Goal: Task Accomplishment & Management: Use online tool/utility

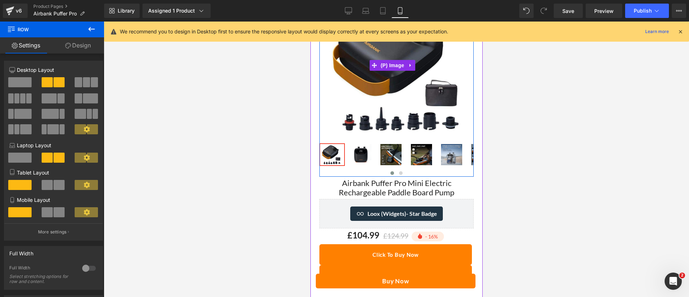
scroll to position [170, 0]
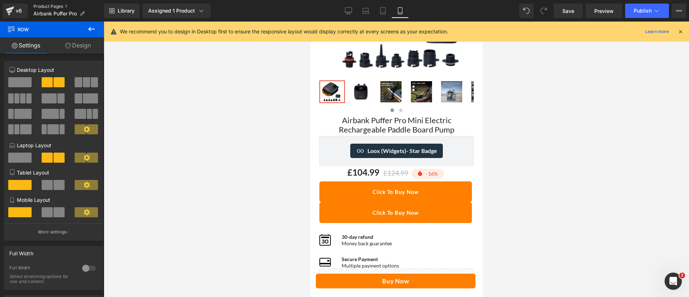
click at [57, 6] on link "Product Pages" at bounding box center [68, 7] width 71 height 6
click at [122, 8] on span "Library" at bounding box center [126, 11] width 17 height 6
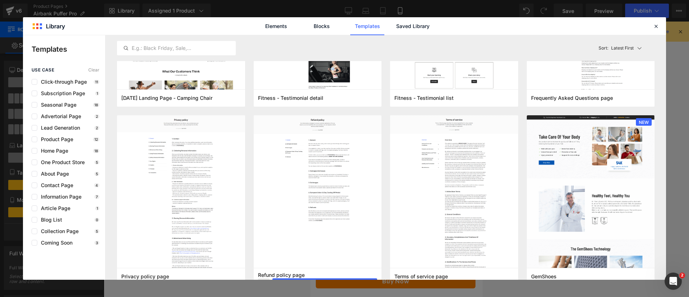
scroll to position [525, 0]
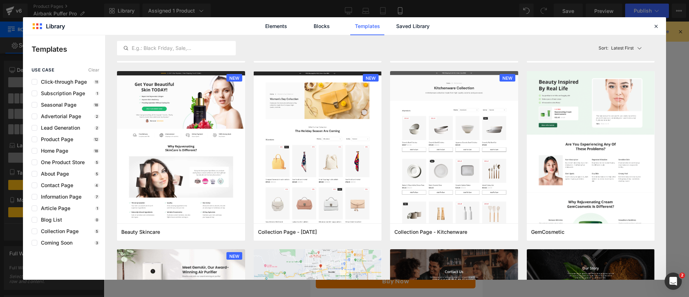
click at [71, 135] on div "use case Clear Click-through Page 11 Subscription Page 1 Seasonal Page 18 Adver…" at bounding box center [64, 156] width 82 height 178
click at [66, 135] on div "use case Clear Click-through Page 11 Subscription Page 1 Seasonal Page 18 Adver…" at bounding box center [64, 156] width 82 height 178
click at [53, 140] on span "Product Page" at bounding box center [55, 139] width 36 height 6
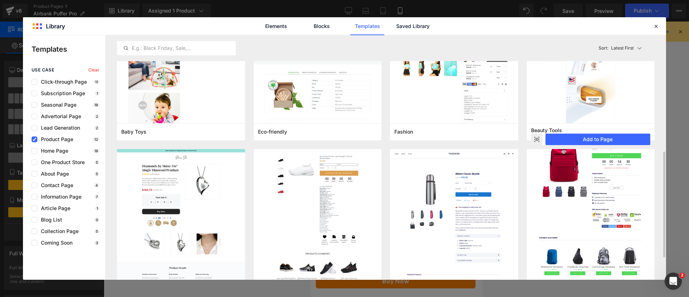
scroll to position [319, 0]
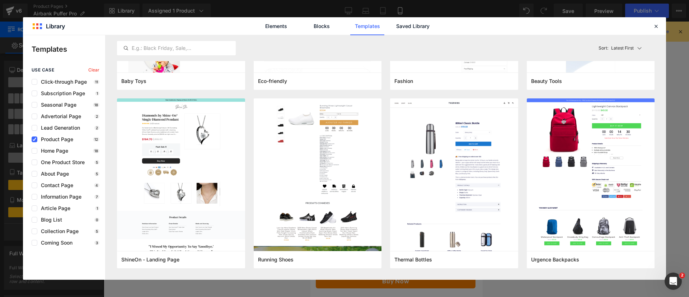
click at [660, 24] on div "Elements Blocks Templates Saved Library" at bounding box center [344, 26] width 643 height 18
click at [657, 25] on icon at bounding box center [656, 26] width 6 height 6
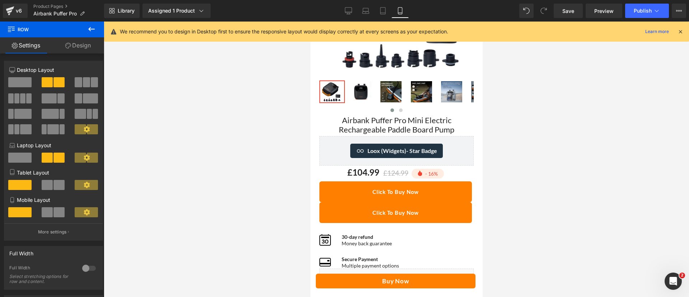
click at [60, 4] on link "Product Pages" at bounding box center [68, 7] width 71 height 6
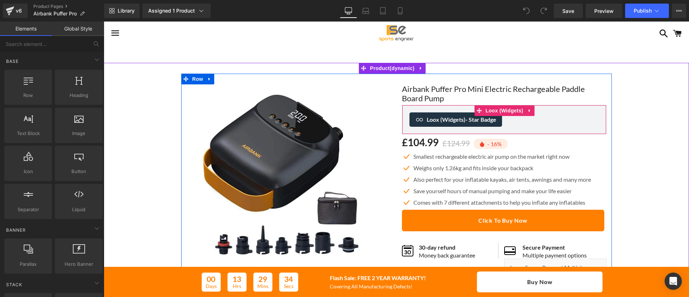
click at [447, 120] on span "Loox (Widgets) - Star Badge" at bounding box center [462, 119] width 70 height 9
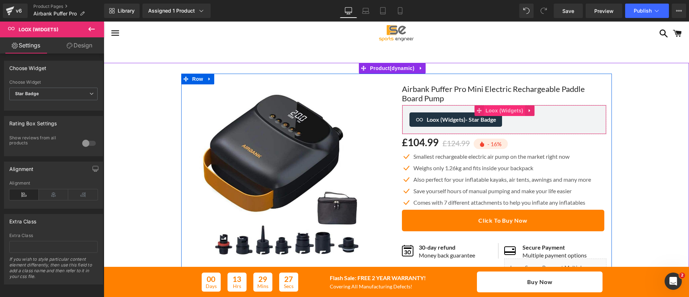
click at [507, 110] on span "Loox (Widgets)" at bounding box center [504, 110] width 41 height 11
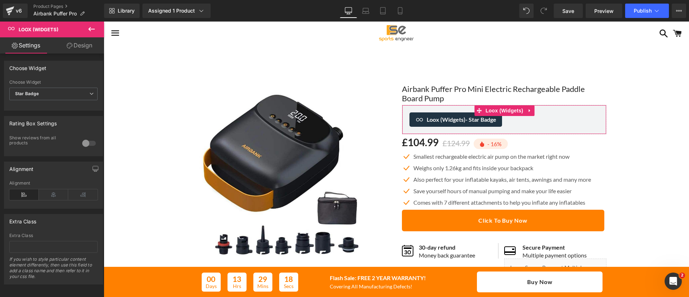
click at [73, 46] on link "Design" at bounding box center [79, 45] width 52 height 16
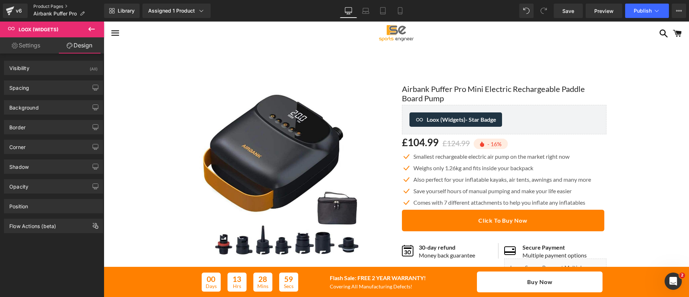
click at [58, 4] on link "Product Pages" at bounding box center [68, 7] width 71 height 6
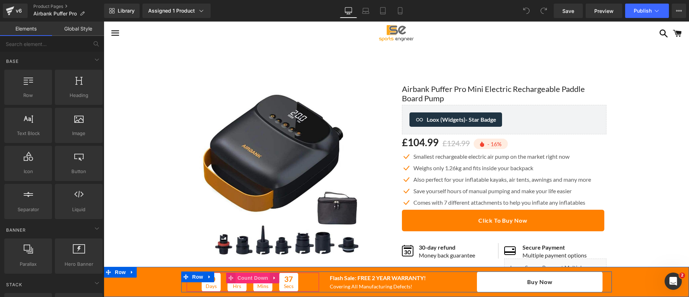
click at [240, 278] on span "Count Down" at bounding box center [253, 277] width 34 height 11
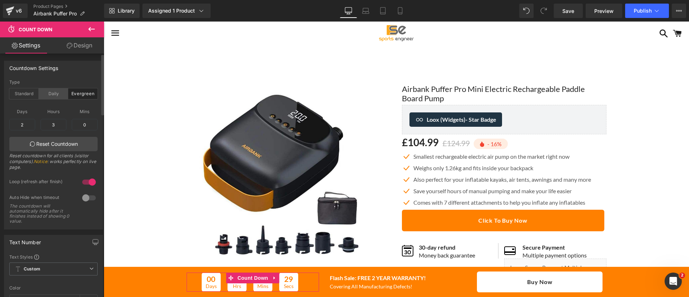
click at [44, 93] on div "Daily" at bounding box center [53, 93] width 29 height 11
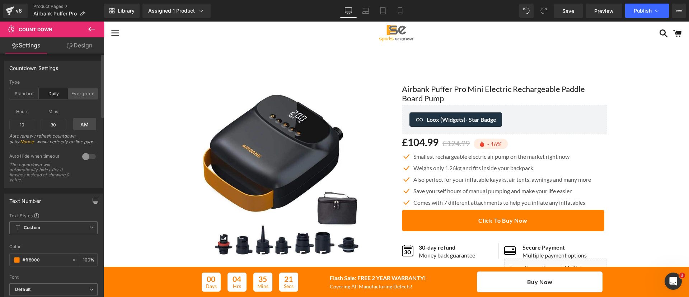
click at [84, 94] on div "Evergreen" at bounding box center [82, 93] width 29 height 11
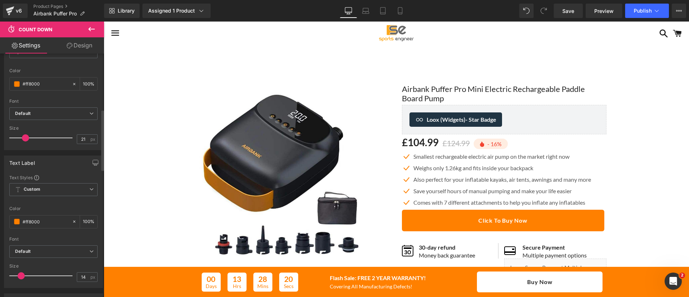
scroll to position [221, 0]
click at [120, 10] on span "Library" at bounding box center [126, 11] width 17 height 6
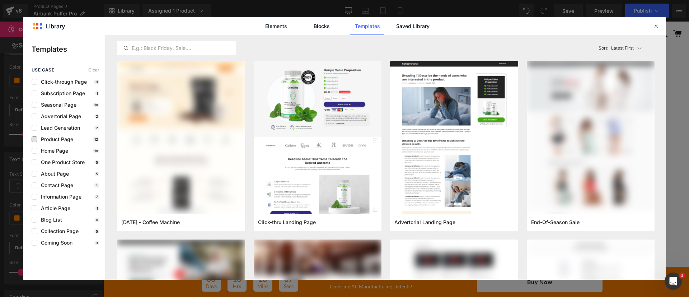
click at [69, 140] on span "Product Page" at bounding box center [55, 139] width 36 height 6
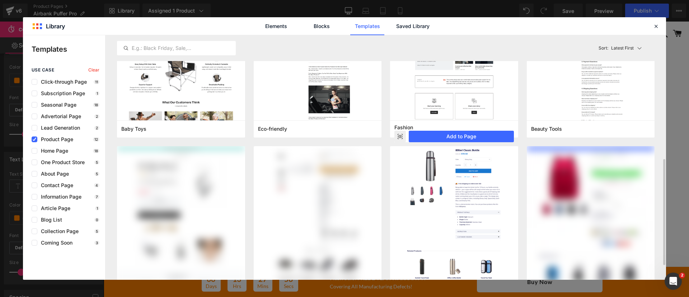
scroll to position [276, 0]
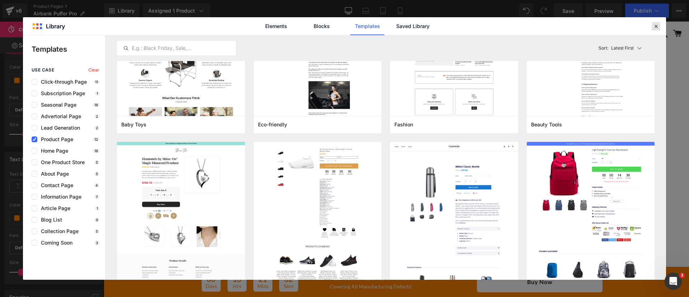
click at [657, 24] on icon at bounding box center [656, 26] width 6 height 6
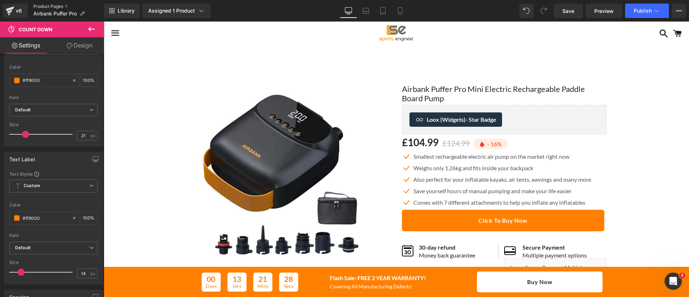
click at [61, 5] on link "Product Pages" at bounding box center [68, 7] width 71 height 6
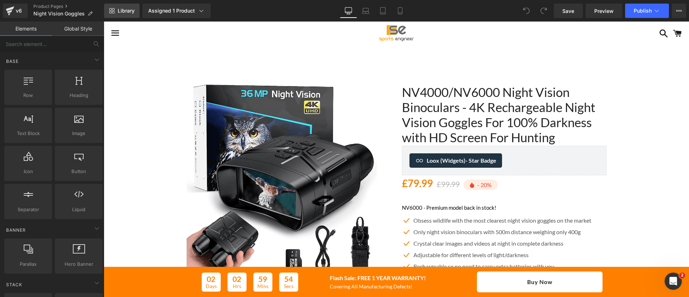
click at [121, 6] on link "Library" at bounding box center [122, 11] width 36 height 14
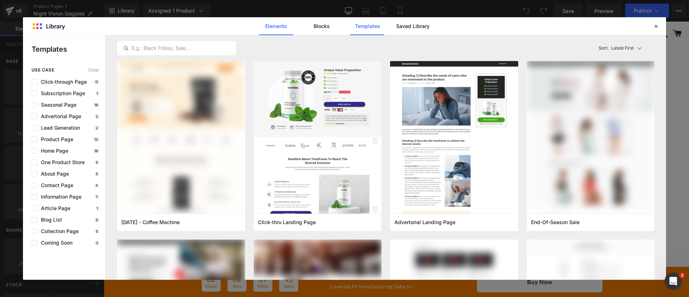
click at [273, 29] on link "Elements" at bounding box center [276, 26] width 34 height 18
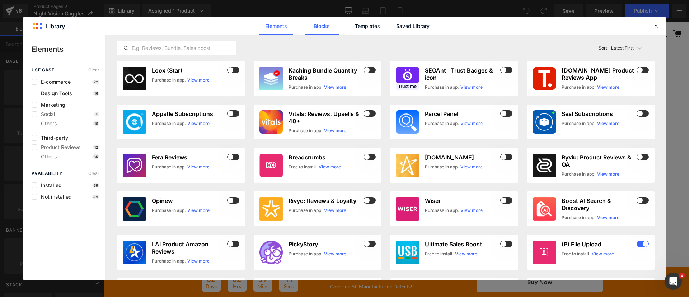
click at [316, 23] on link "Blocks" at bounding box center [322, 26] width 34 height 18
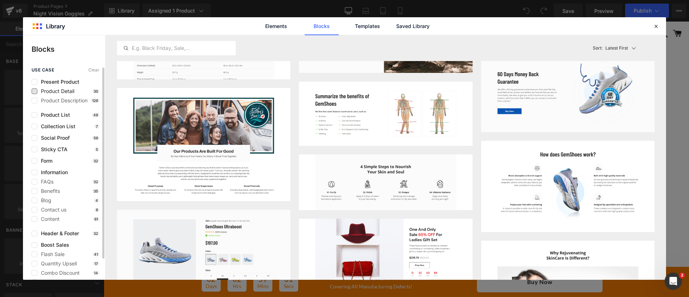
click at [48, 88] on span "Product Detail" at bounding box center [55, 91] width 37 height 6
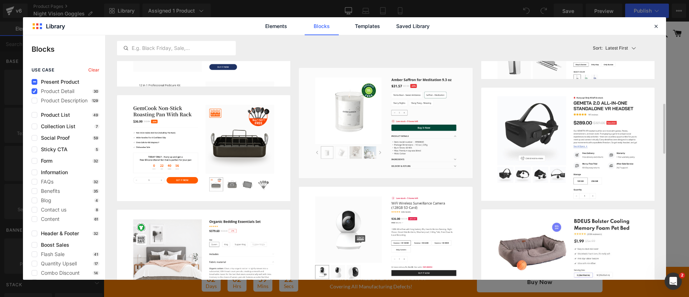
scroll to position [332, 0]
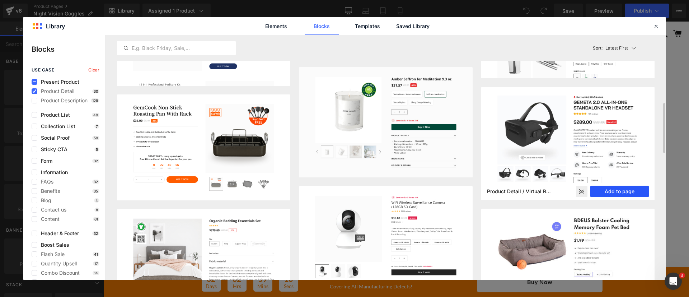
click at [614, 188] on button "Add to page" at bounding box center [619, 191] width 58 height 11
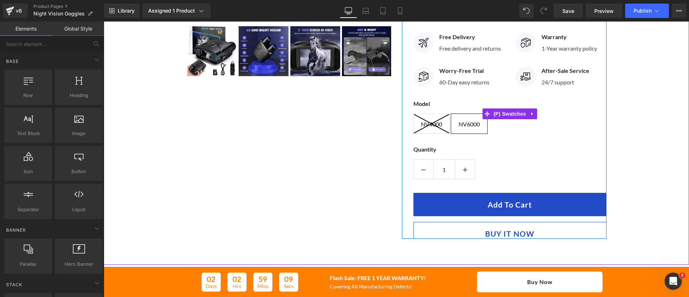
scroll to position [2838, 0]
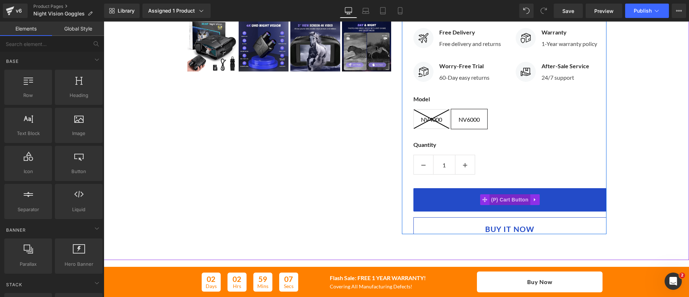
click at [503, 199] on span "(P) Cart Button" at bounding box center [509, 199] width 41 height 11
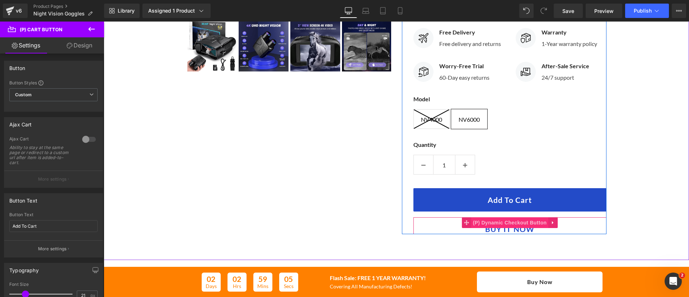
click at [507, 222] on span "(P) Dynamic Checkout Button" at bounding box center [510, 222] width 78 height 11
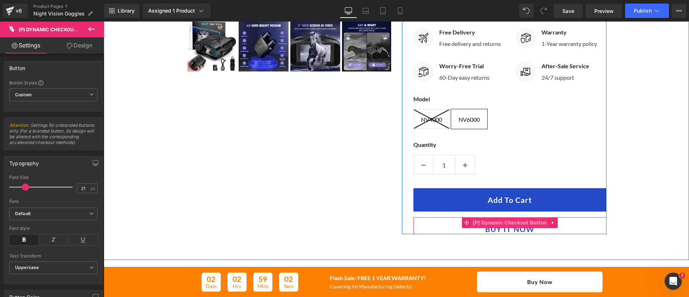
click at [511, 223] on span "(P) Dynamic Checkout Button" at bounding box center [510, 222] width 78 height 11
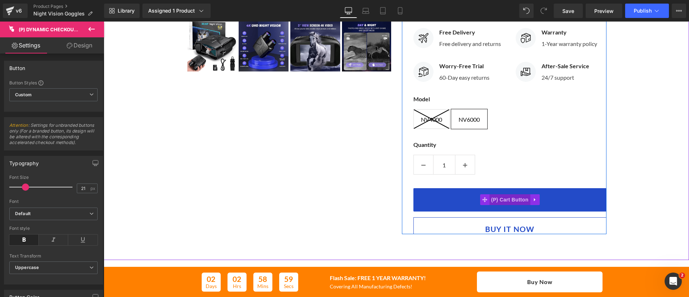
click at [513, 197] on span "(P) Cart Button" at bounding box center [509, 199] width 41 height 11
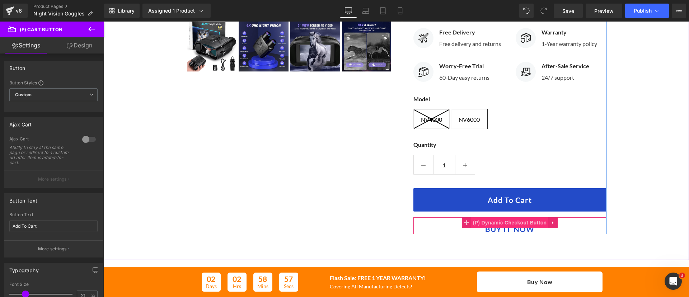
click at [508, 224] on span "(P) Dynamic Checkout Button" at bounding box center [510, 222] width 78 height 11
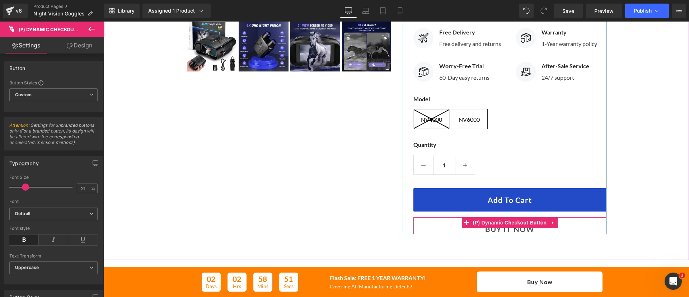
click at [507, 221] on span "(P) Dynamic Checkout Button" at bounding box center [510, 222] width 78 height 11
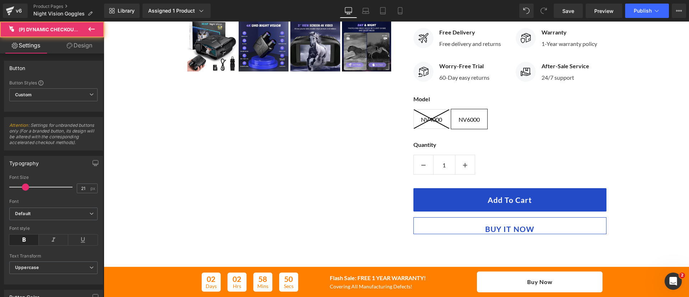
click at [73, 48] on link "Design" at bounding box center [79, 45] width 52 height 16
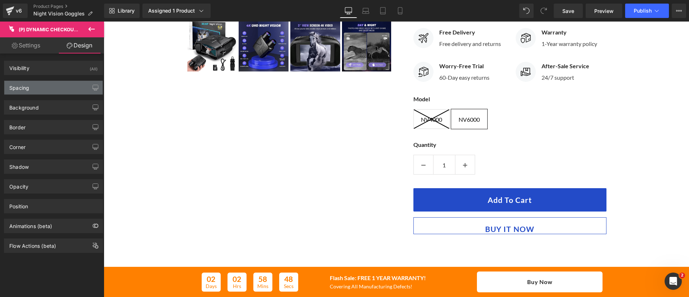
click at [33, 93] on div "Spacing" at bounding box center [53, 88] width 98 height 14
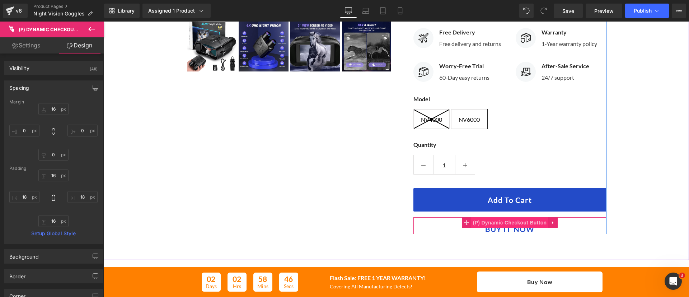
click at [505, 220] on span "(P) Dynamic Checkout Button" at bounding box center [510, 222] width 78 height 11
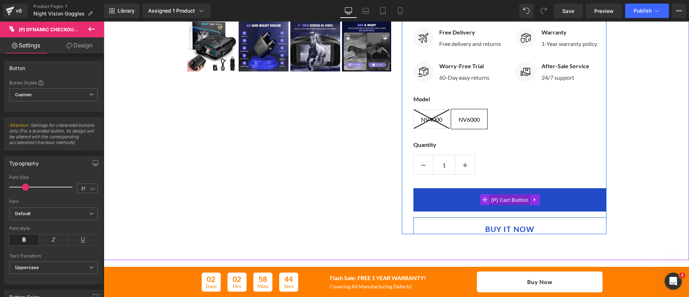
click at [508, 201] on span "(P) Cart Button" at bounding box center [509, 199] width 41 height 11
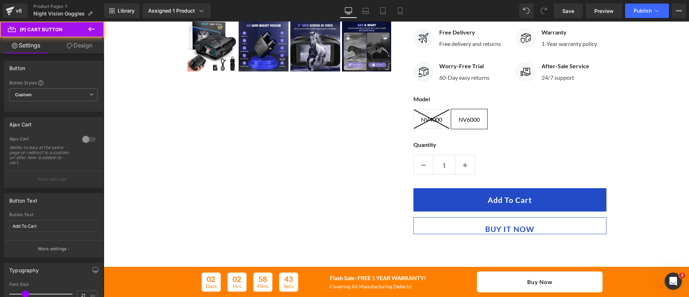
click at [87, 42] on link "Design" at bounding box center [79, 45] width 52 height 16
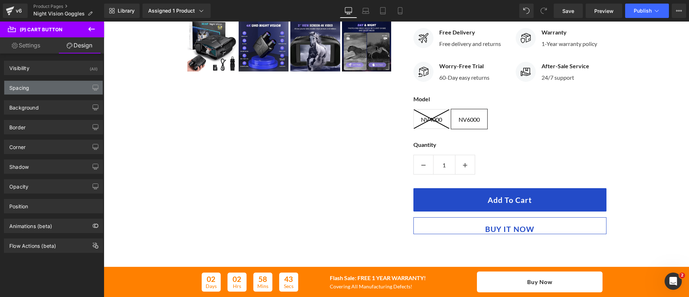
click at [47, 84] on div "Spacing" at bounding box center [53, 88] width 98 height 14
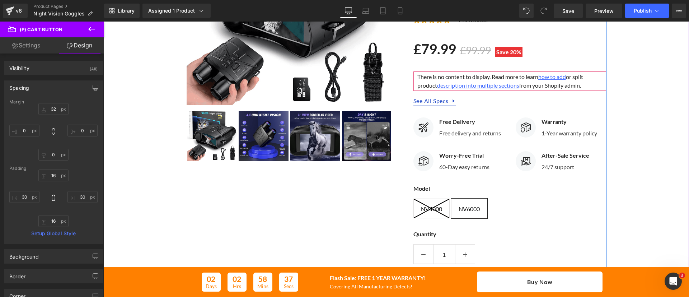
scroll to position [2914, 0]
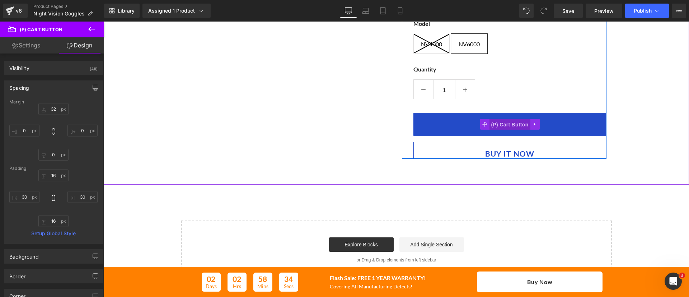
click at [507, 119] on span "(P) Cart Button" at bounding box center [509, 124] width 41 height 11
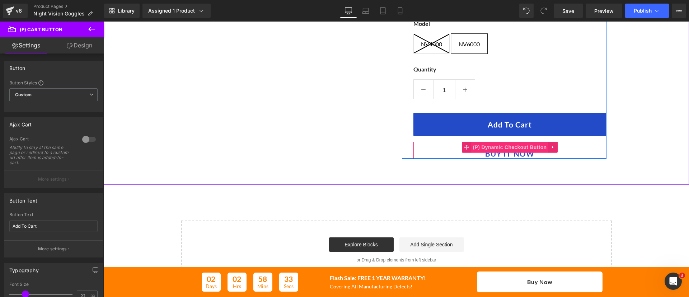
click at [507, 148] on span "(P) Dynamic Checkout Button" at bounding box center [510, 147] width 78 height 11
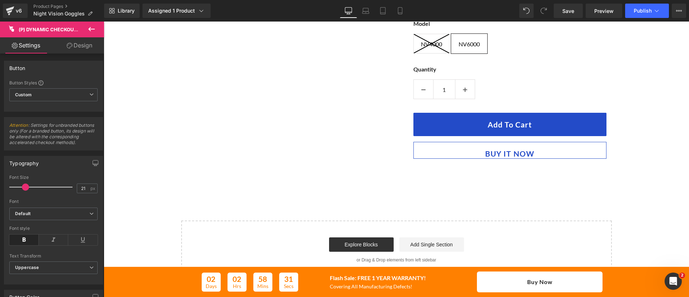
click at [92, 27] on icon at bounding box center [91, 29] width 9 height 9
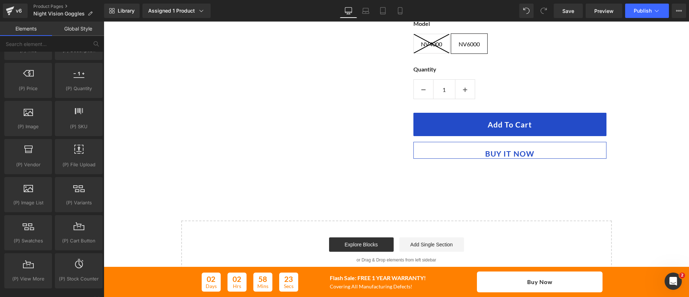
scroll to position [716, 0]
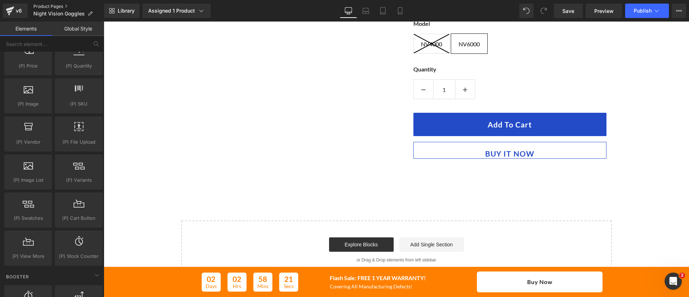
click at [50, 4] on link "Product Pages" at bounding box center [68, 7] width 71 height 6
click at [118, 7] on link "Library" at bounding box center [122, 11] width 36 height 14
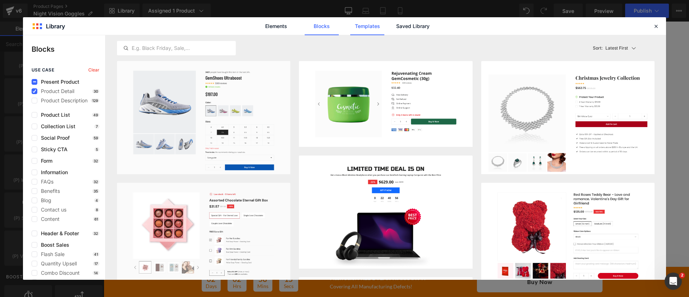
click at [356, 25] on link "Templates" at bounding box center [367, 26] width 34 height 18
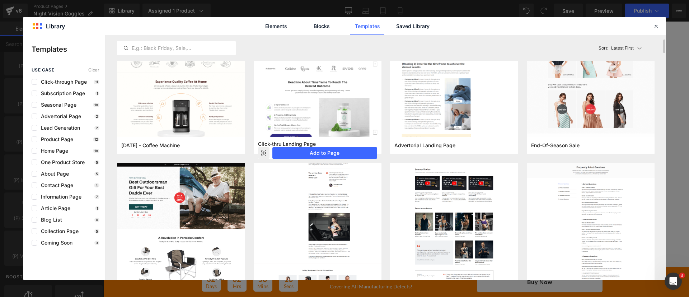
scroll to position [109, 0]
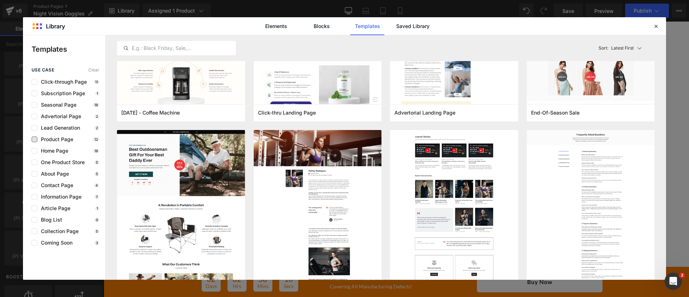
click at [61, 141] on span "Product Page" at bounding box center [55, 139] width 36 height 6
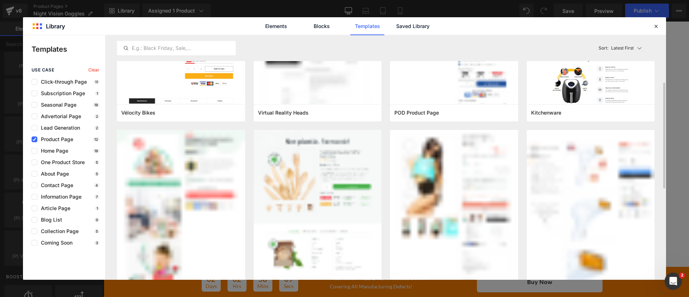
scroll to position [0, 0]
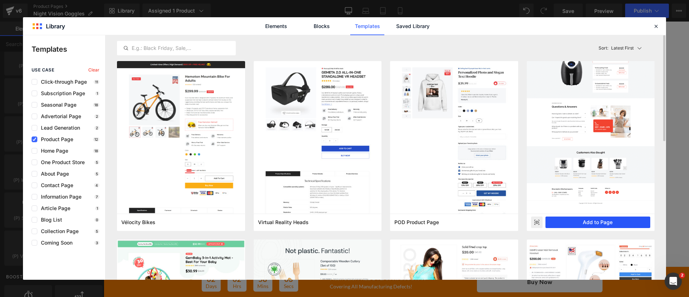
click at [579, 223] on button "Add to Page" at bounding box center [597, 221] width 105 height 11
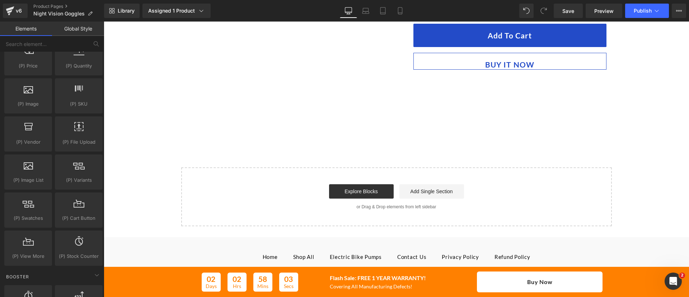
scroll to position [3022, 0]
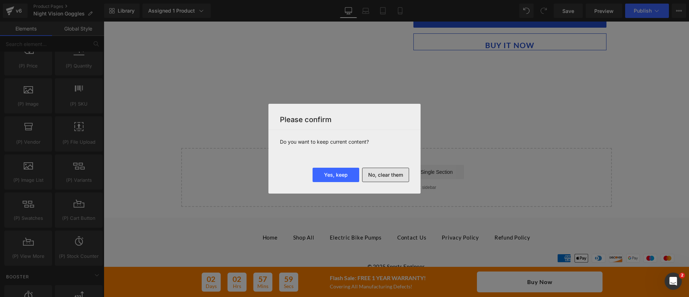
click at [379, 177] on button "No, clear them" at bounding box center [385, 175] width 47 height 14
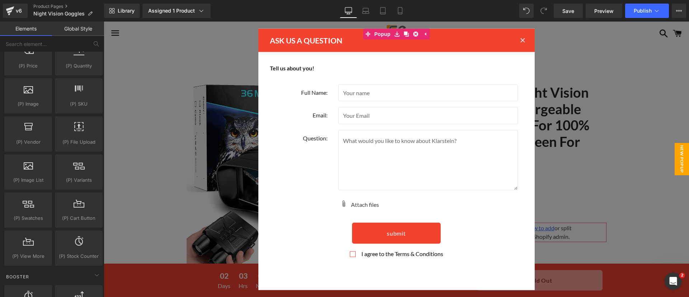
scroll to position [255, 0]
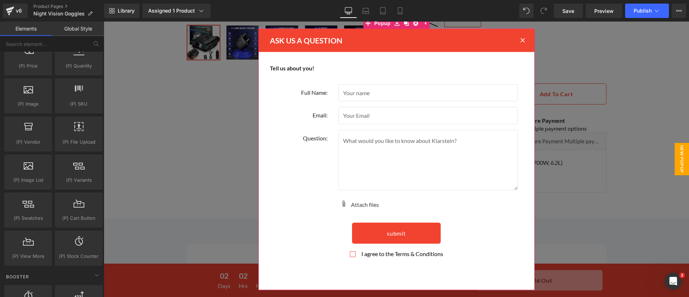
click at [520, 39] on icon at bounding box center [522, 40] width 5 height 5
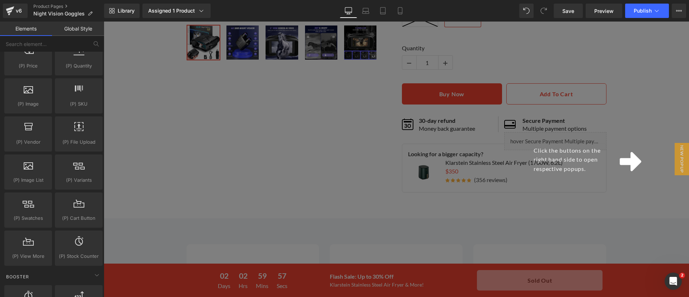
click at [620, 158] on icon at bounding box center [631, 161] width 22 height 25
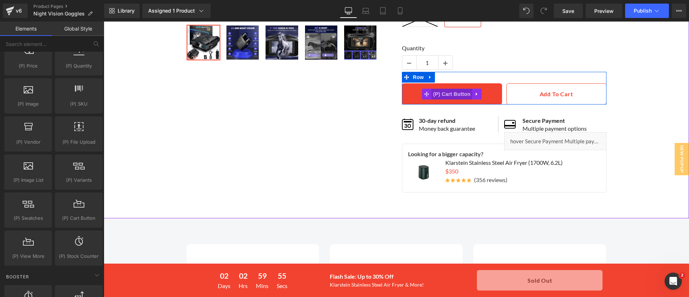
click at [445, 92] on span "(P) Cart Button" at bounding box center [451, 94] width 41 height 11
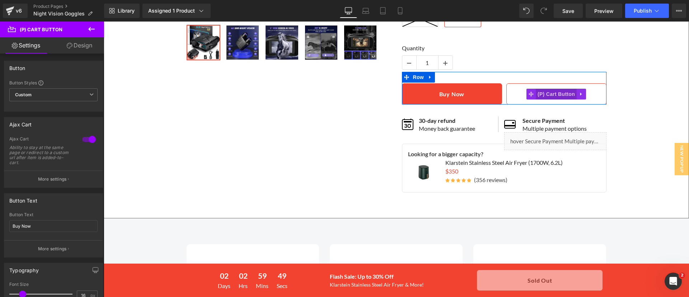
click at [545, 94] on span "(P) Cart Button" at bounding box center [556, 94] width 41 height 11
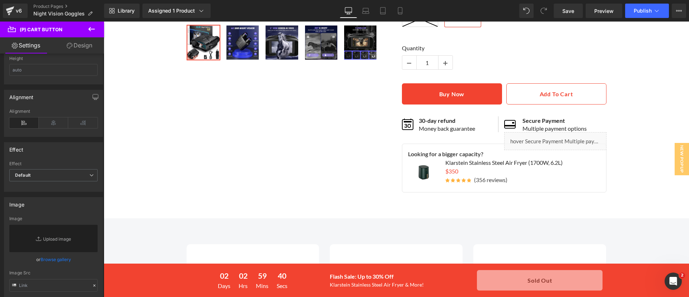
scroll to position [589, 0]
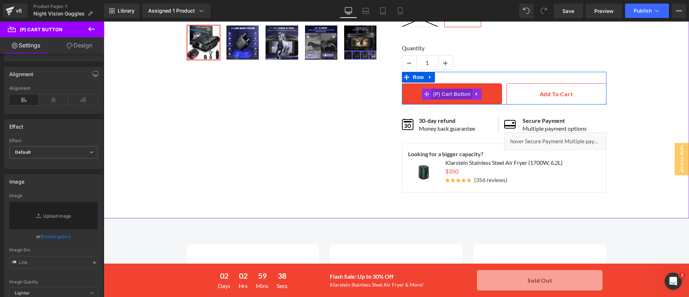
click at [451, 93] on span "(P) Cart Button" at bounding box center [451, 94] width 41 height 11
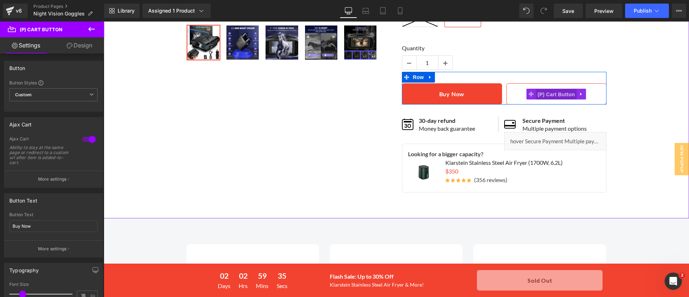
click at [550, 93] on span "(P) Cart Button" at bounding box center [556, 94] width 41 height 11
click at [453, 94] on span "(P) Cart Button" at bounding box center [451, 94] width 41 height 11
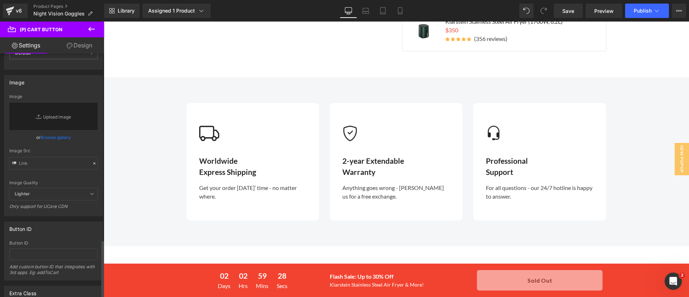
scroll to position [770, 0]
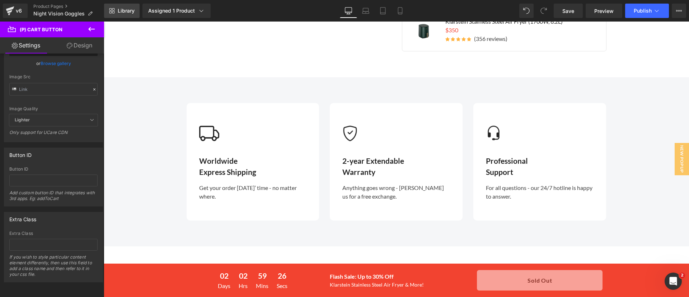
click at [133, 10] on span "Library" at bounding box center [126, 11] width 17 height 6
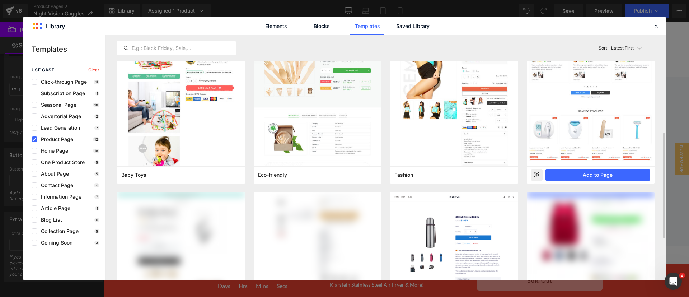
scroll to position [226, 0]
click at [580, 176] on button "Add to Page" at bounding box center [597, 174] width 105 height 11
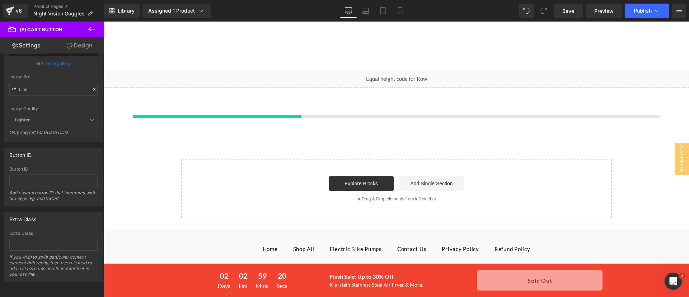
scroll to position [2802, 0]
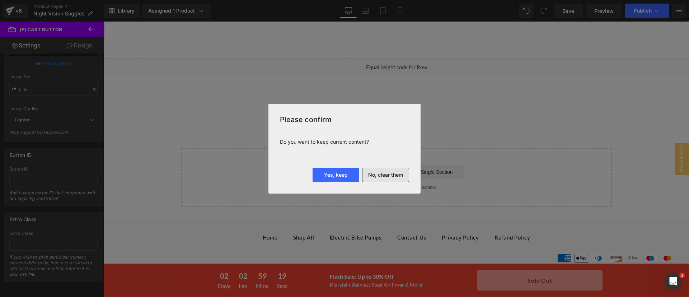
click at [391, 175] on button "No, clear them" at bounding box center [385, 175] width 47 height 14
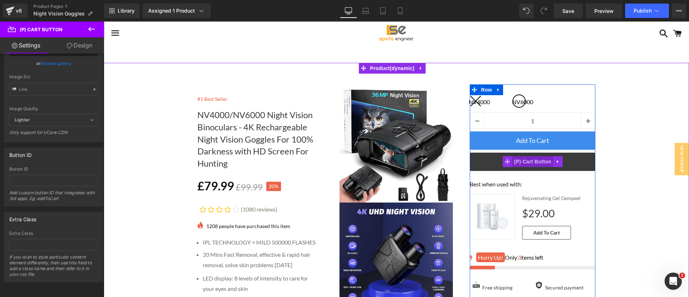
click at [533, 158] on span "(P) Cart Button" at bounding box center [532, 161] width 41 height 11
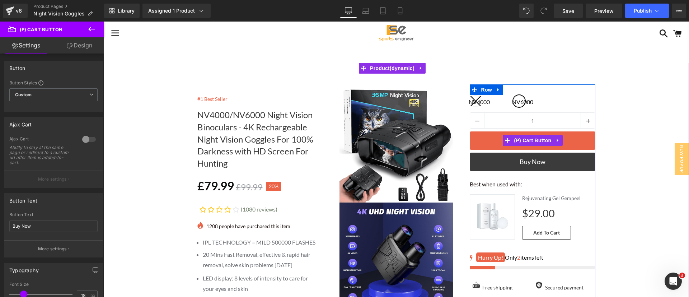
click at [533, 142] on span "(P) Cart Button" at bounding box center [532, 140] width 41 height 11
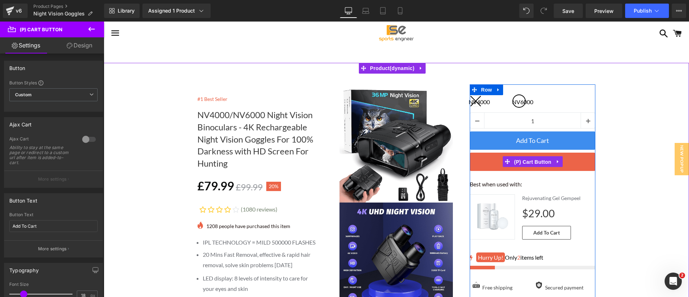
click at [534, 160] on span "(P) Cart Button" at bounding box center [532, 161] width 41 height 11
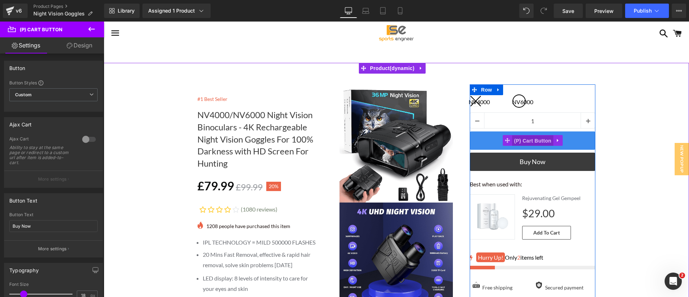
click at [532, 141] on span "(P) Cart Button" at bounding box center [532, 140] width 41 height 11
click at [533, 164] on span "(P) Cart Button" at bounding box center [532, 161] width 41 height 11
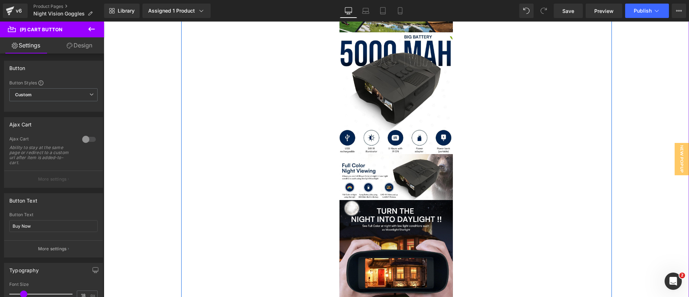
scroll to position [850, 0]
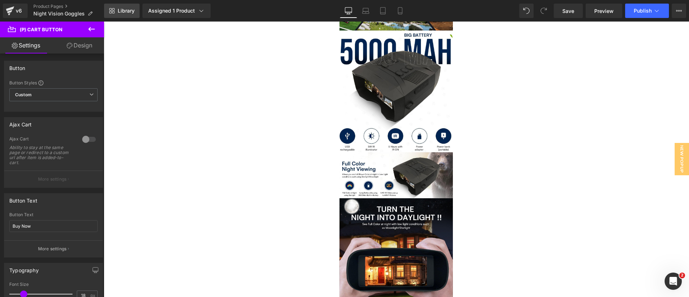
click at [127, 6] on link "Library" at bounding box center [122, 11] width 36 height 14
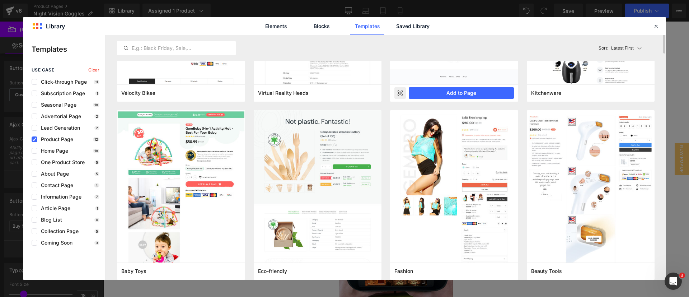
scroll to position [0, 0]
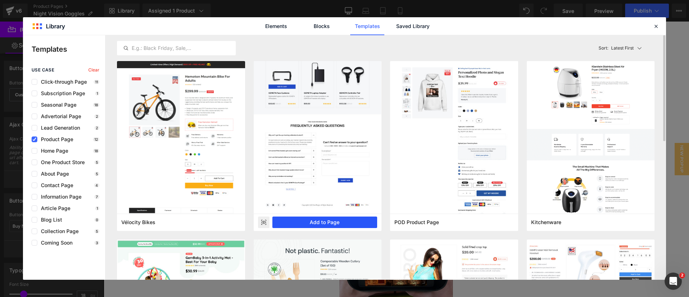
click at [338, 221] on button "Add to Page" at bounding box center [324, 221] width 105 height 11
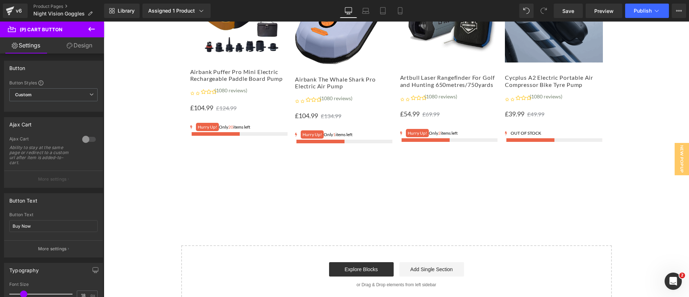
scroll to position [2764, 0]
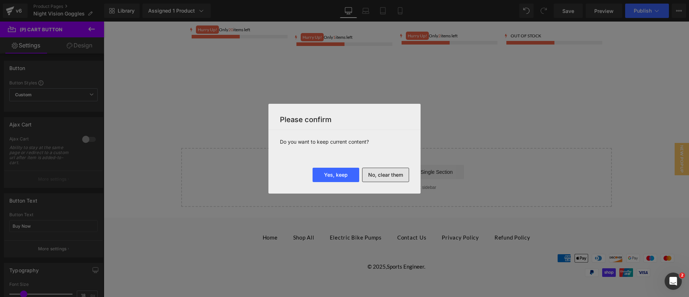
click at [399, 170] on button "No, clear them" at bounding box center [385, 175] width 47 height 14
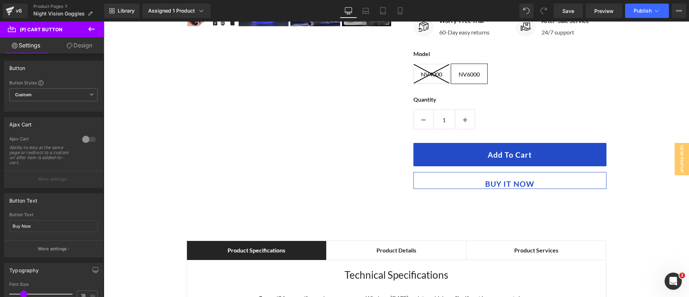
scroll to position [323, 0]
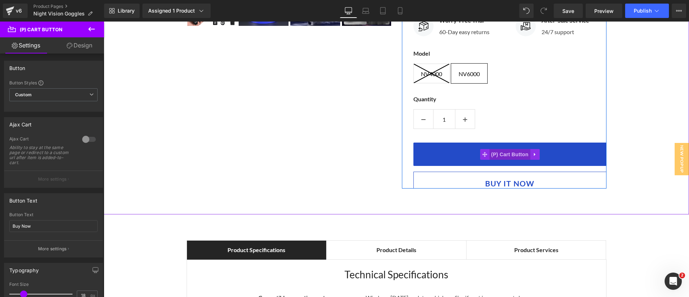
click at [504, 158] on span "(P) Cart Button" at bounding box center [509, 154] width 41 height 11
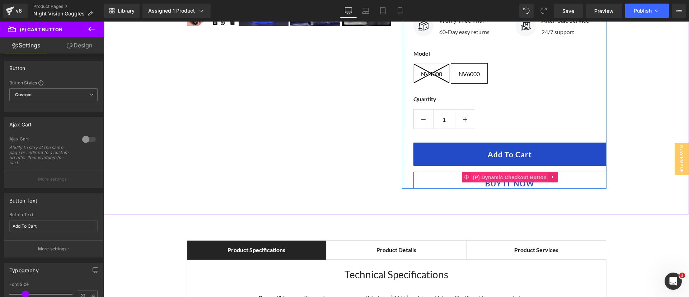
click at [506, 179] on span "(P) Dynamic Checkout Button" at bounding box center [510, 177] width 78 height 11
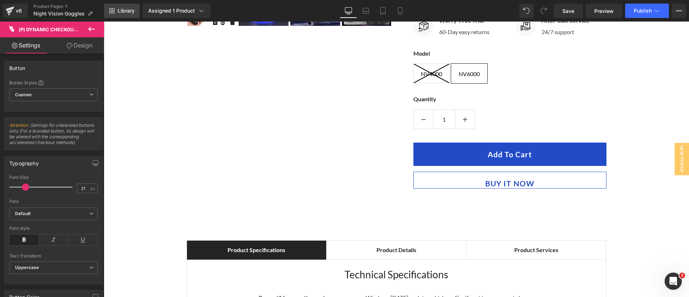
click at [113, 6] on link "Library" at bounding box center [122, 11] width 36 height 14
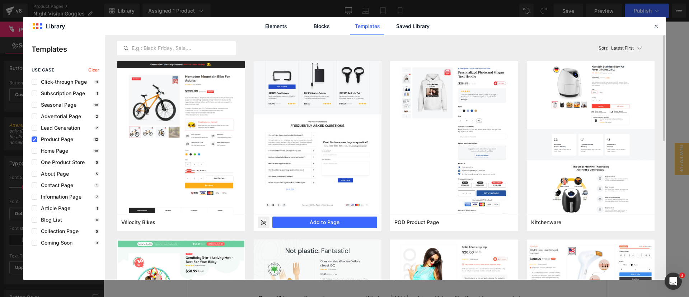
click at [262, 219] on rect at bounding box center [263, 221] width 11 height 11
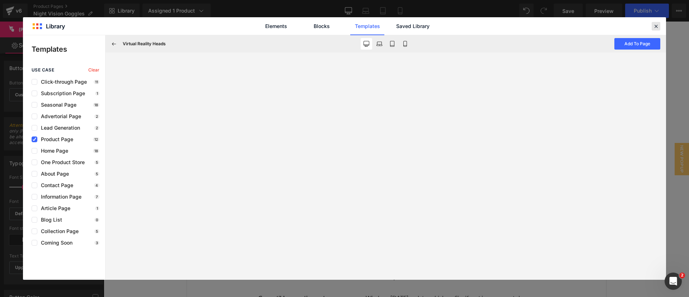
click at [655, 24] on icon at bounding box center [656, 26] width 6 height 6
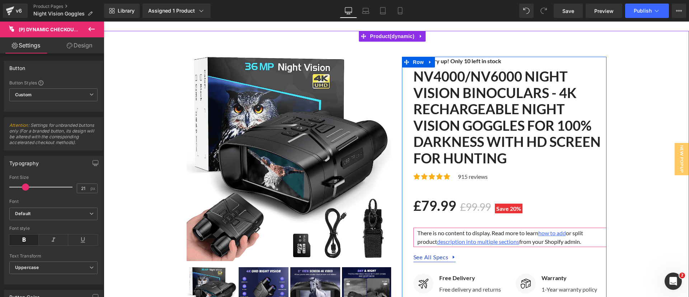
scroll to position [0, 0]
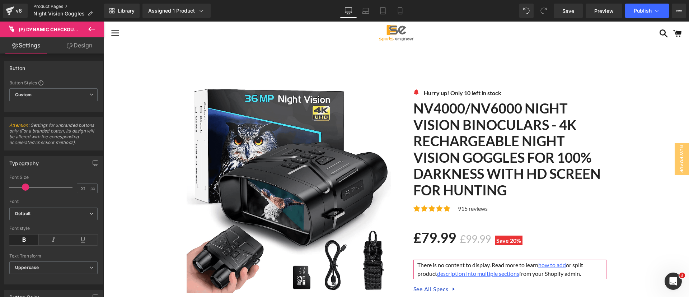
click at [48, 5] on link "Product Pages" at bounding box center [68, 7] width 71 height 6
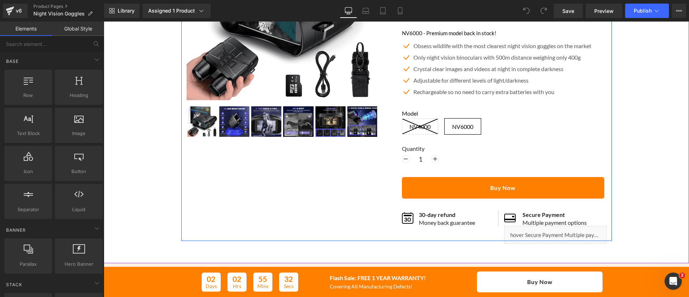
scroll to position [183, 0]
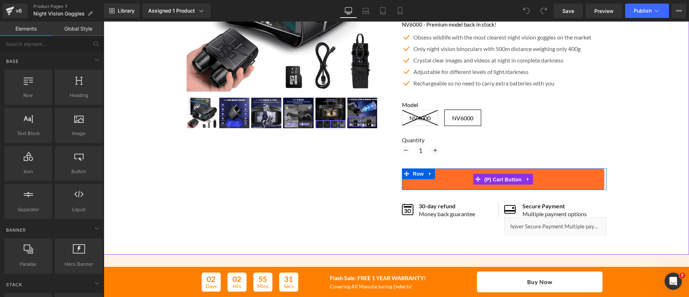
click at [491, 177] on span "(P) Cart Button" at bounding box center [502, 179] width 41 height 11
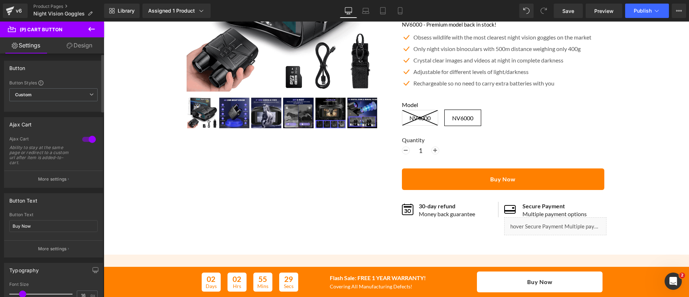
click at [86, 142] on div at bounding box center [88, 138] width 17 height 11
click at [53, 230] on input "Buy Now" at bounding box center [53, 226] width 88 height 12
type input "Add To Cart"
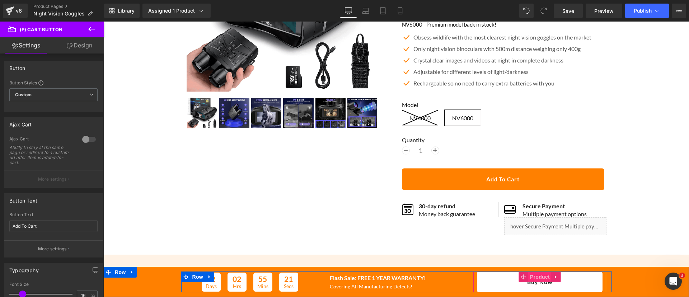
click at [534, 277] on span "Product" at bounding box center [539, 276] width 23 height 11
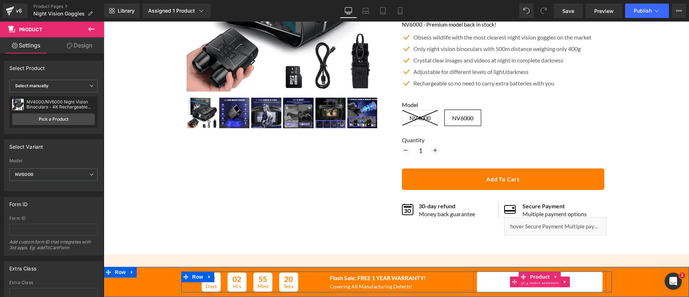
click at [538, 283] on span "(P) Cart Button" at bounding box center [539, 281] width 41 height 11
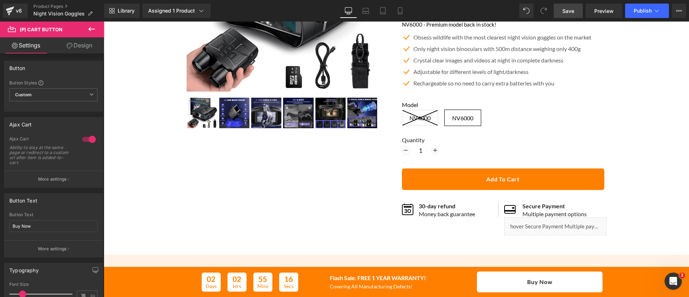
click at [574, 10] on span "Save" at bounding box center [568, 11] width 12 height 8
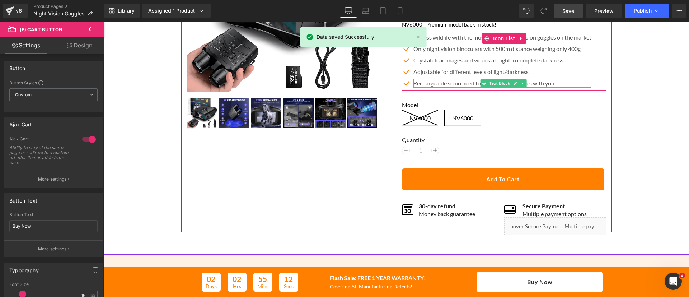
scroll to position [80, 0]
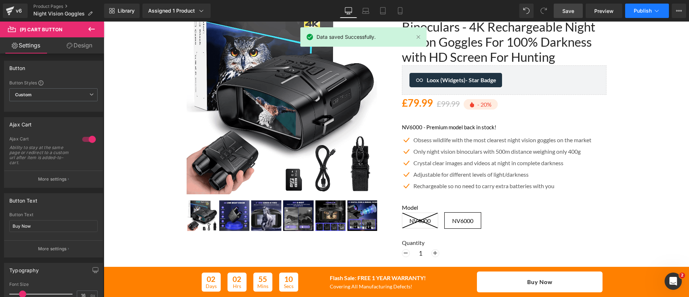
click at [643, 17] on button "Publish" at bounding box center [647, 11] width 44 height 14
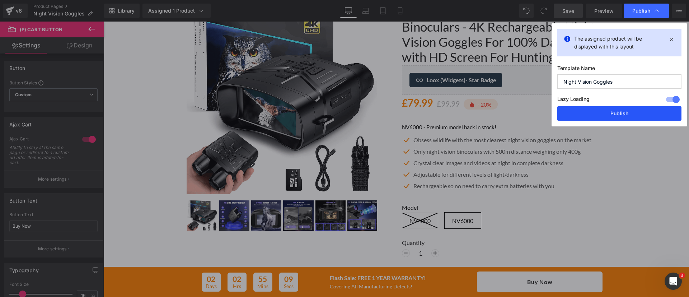
click at [608, 112] on button "Publish" at bounding box center [619, 113] width 124 height 14
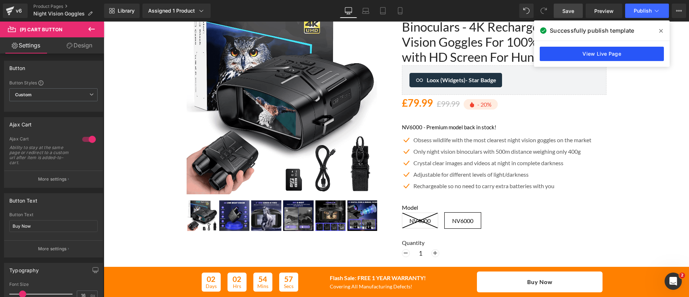
click at [578, 53] on link "View Live Page" at bounding box center [602, 54] width 124 height 14
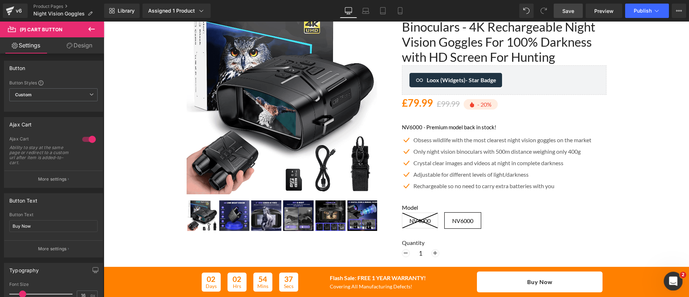
click at [674, 280] on icon "Open Intercom Messenger" at bounding box center [672, 280] width 12 height 12
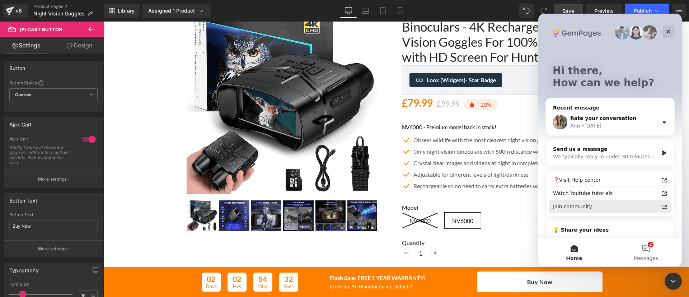
scroll to position [33, 0]
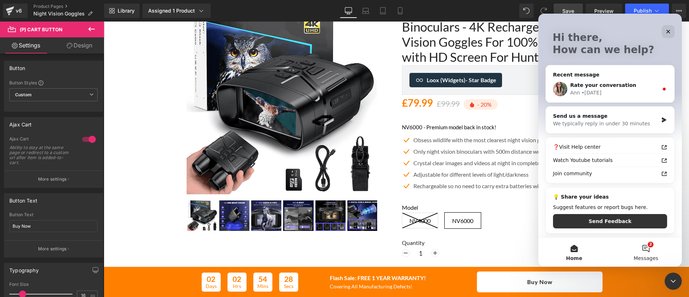
click at [644, 246] on button "2 Messages" at bounding box center [646, 252] width 72 height 29
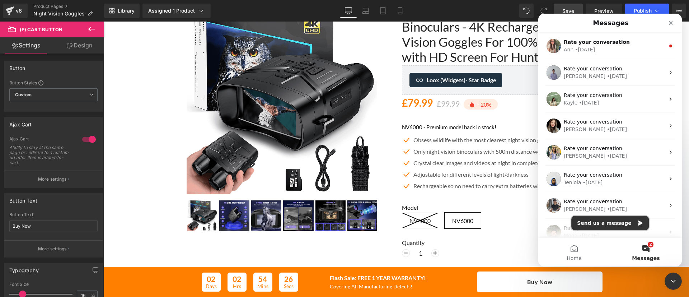
click at [621, 226] on button "Send us a message" at bounding box center [610, 223] width 78 height 14
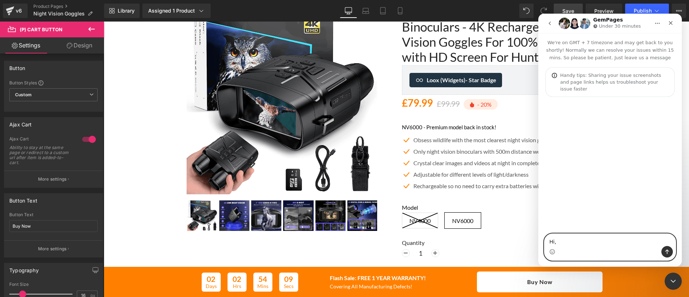
paste textarea "https://sportsengineer.co.uk/products/d13-pro-mini-electric-sup-pump-rechargeab…"
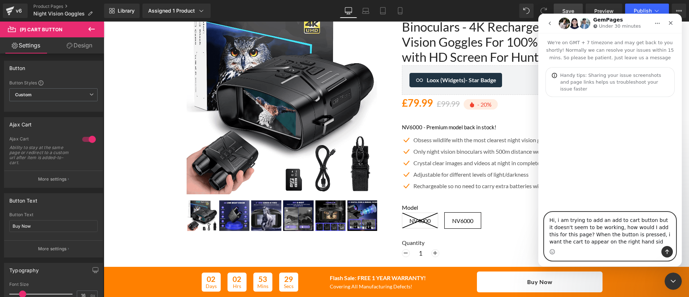
type textarea "Hi, i am trying to add an add to cart button but it doesn't seem to be working,…"
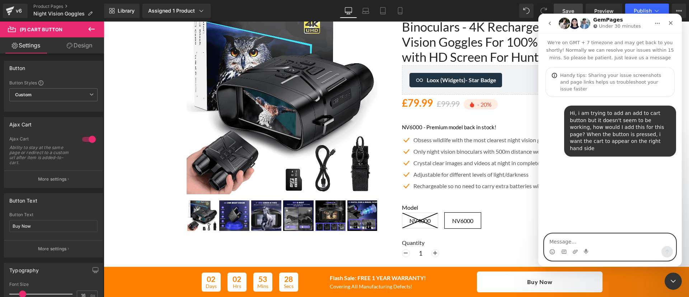
type textarea "v"
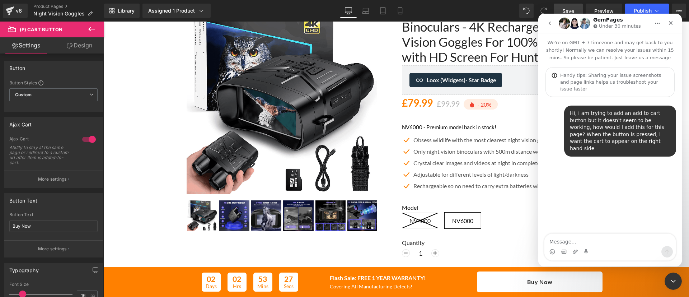
type textarea "https://sportsengineer.co.uk/products/d13-pro-mini-electric-sup-pump-rechargeab…"
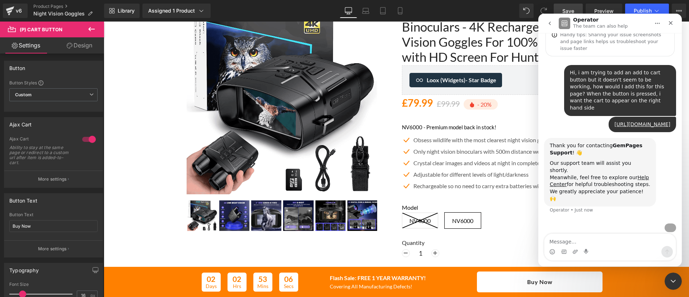
scroll to position [77, 0]
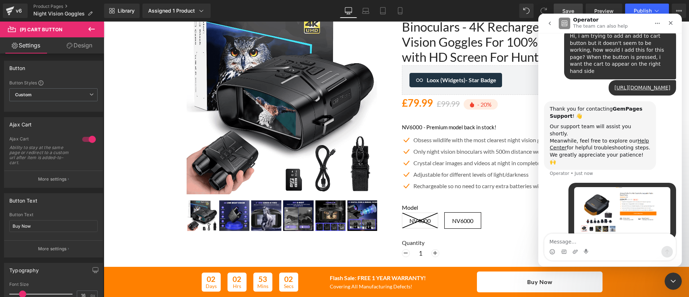
click at [476, 159] on div at bounding box center [344, 137] width 689 height 275
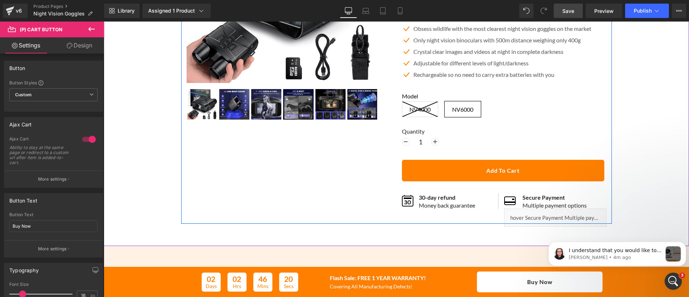
scroll to position [215, 0]
